Goal: Complete application form

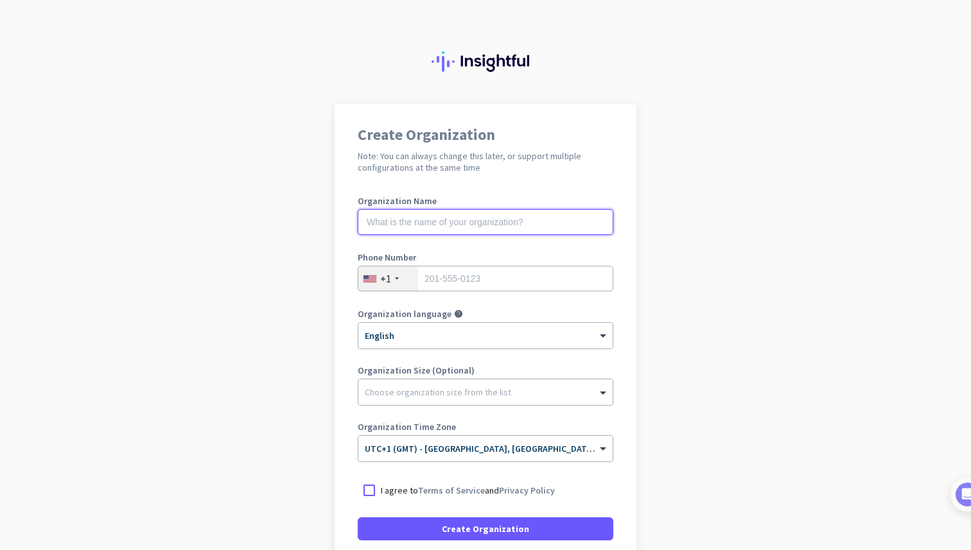
click at [455, 226] on input "text" at bounding box center [486, 222] width 256 height 26
type input "Mercor"
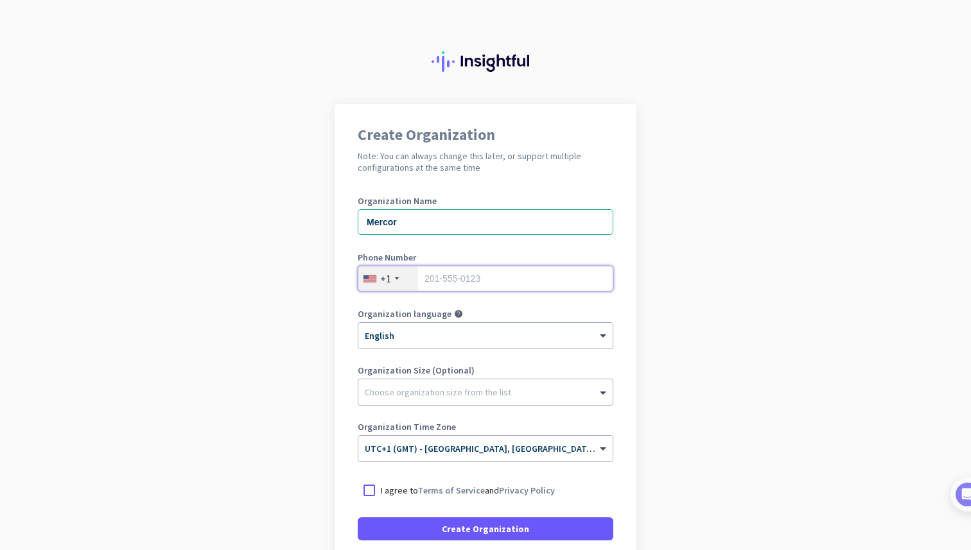
click at [448, 284] on input "tel" at bounding box center [486, 279] width 256 height 26
click at [412, 282] on div "+1" at bounding box center [388, 278] width 60 height 24
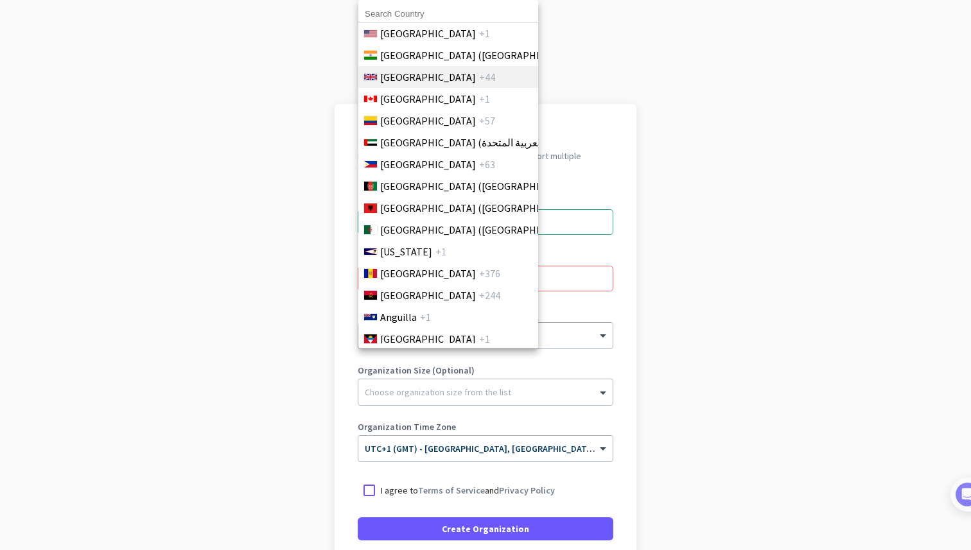
click at [451, 82] on li "[GEOGRAPHIC_DATA] +44" at bounding box center [448, 77] width 180 height 22
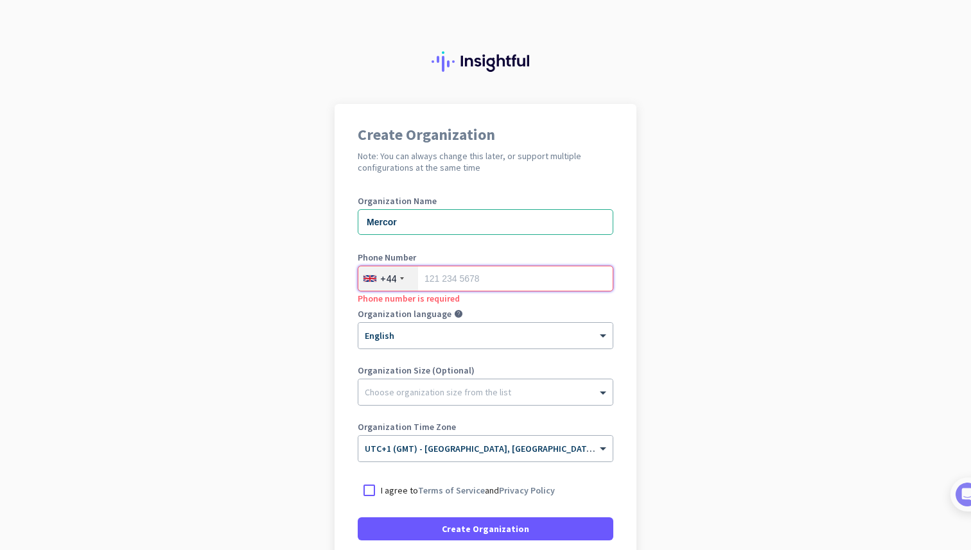
click at [453, 277] on input "tel" at bounding box center [486, 279] width 256 height 26
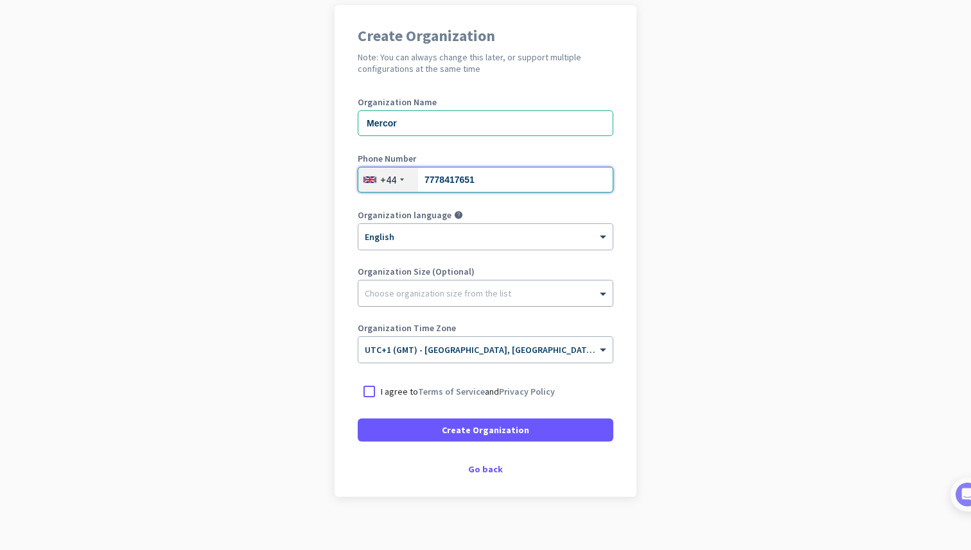
scroll to position [100, 0]
type input "7778417651"
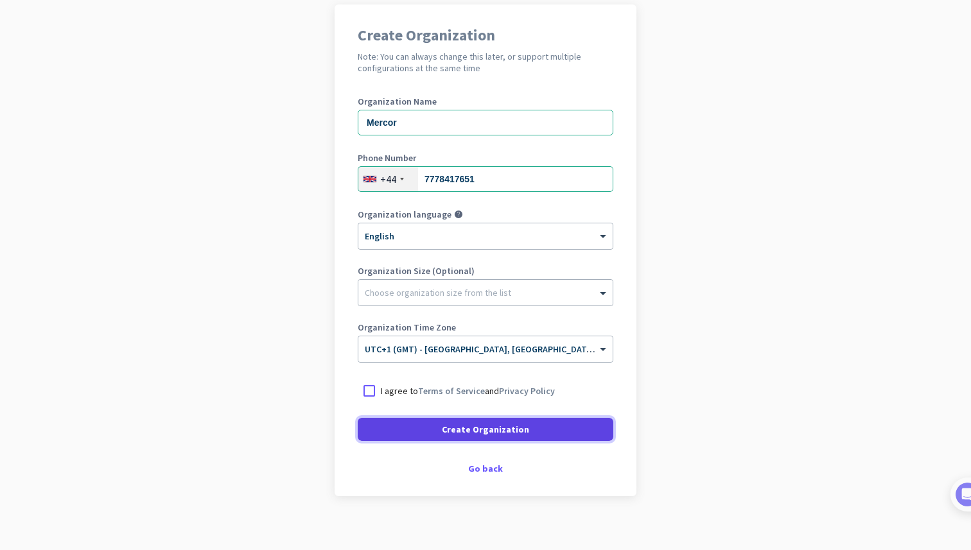
click at [440, 428] on span at bounding box center [486, 429] width 256 height 31
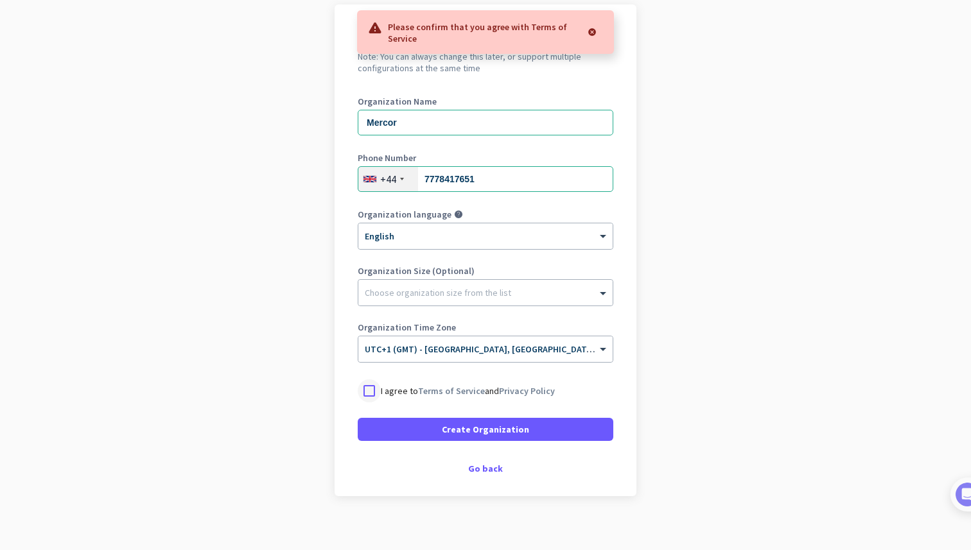
click at [378, 392] on div at bounding box center [369, 390] width 23 height 23
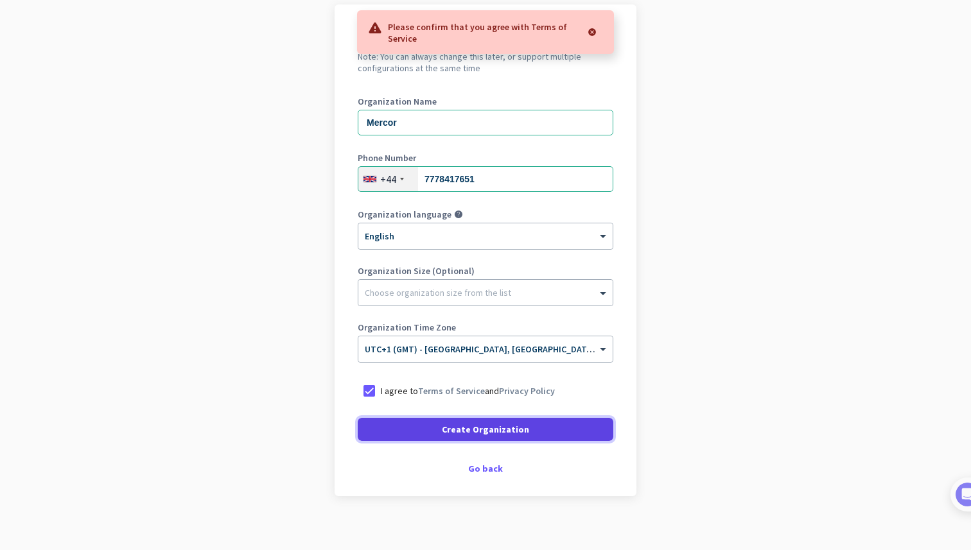
click at [398, 425] on span at bounding box center [486, 429] width 256 height 31
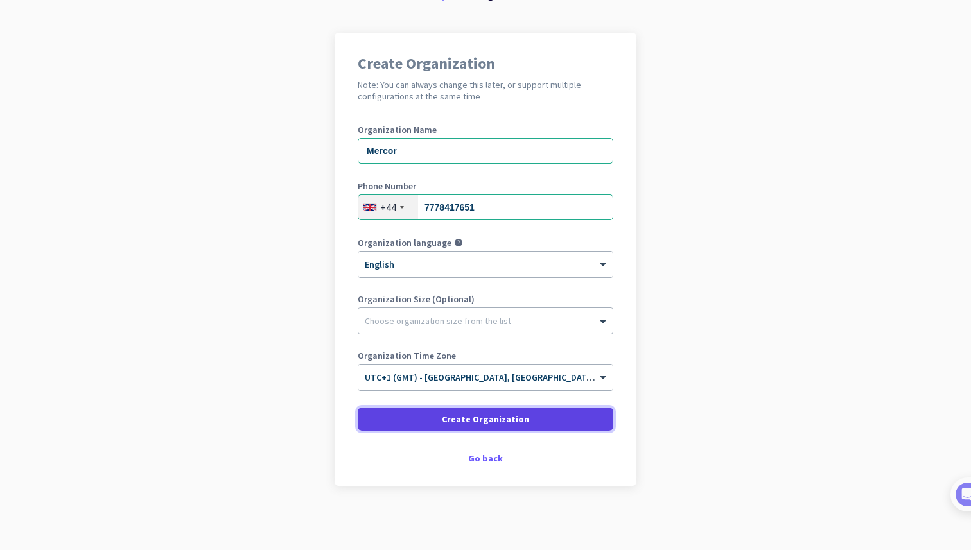
click at [491, 415] on span "Create Organization" at bounding box center [485, 419] width 87 height 13
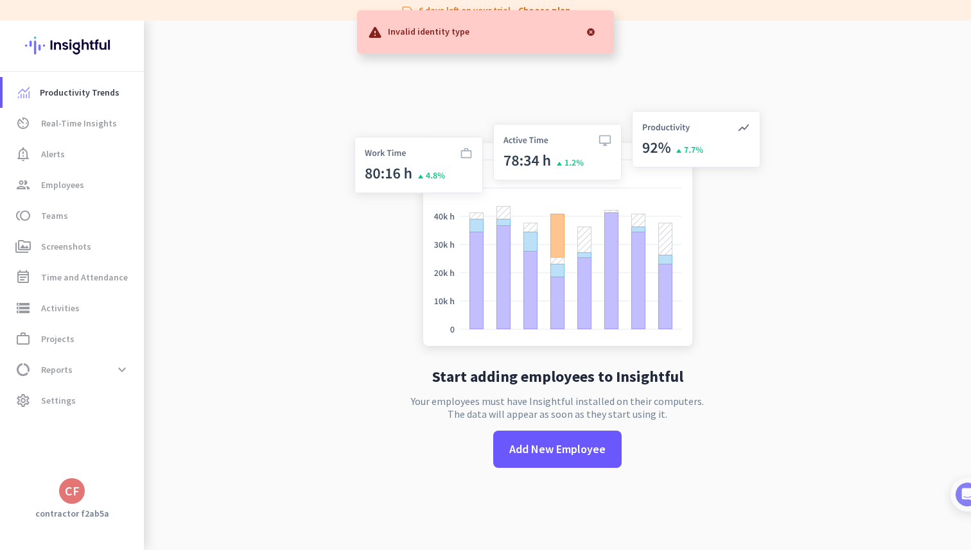
click at [586, 30] on div at bounding box center [591, 32] width 26 height 26
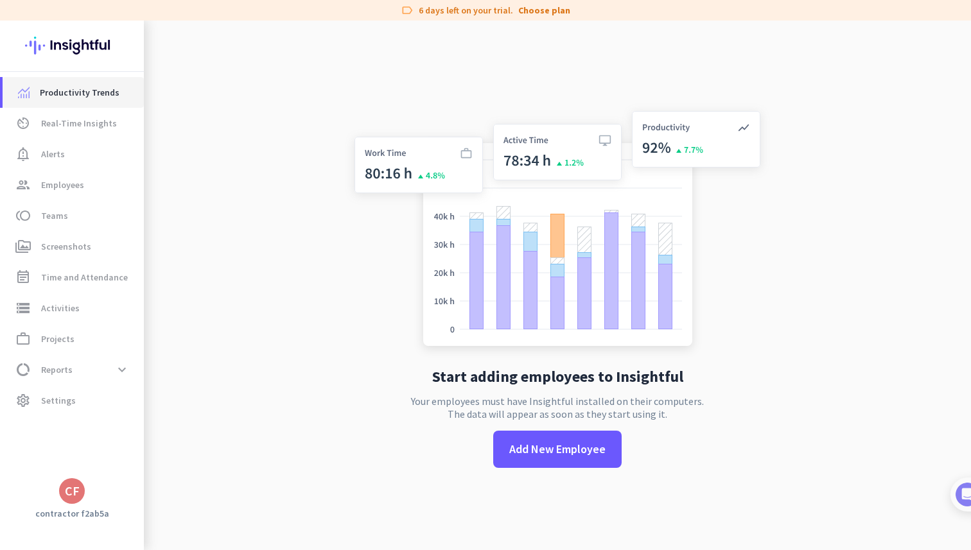
click at [94, 92] on span "Productivity Trends" at bounding box center [80, 92] width 80 height 15
click at [93, 113] on link "av_timer Real-Time Insights" at bounding box center [73, 123] width 141 height 31
